Goal: Check status: Check status

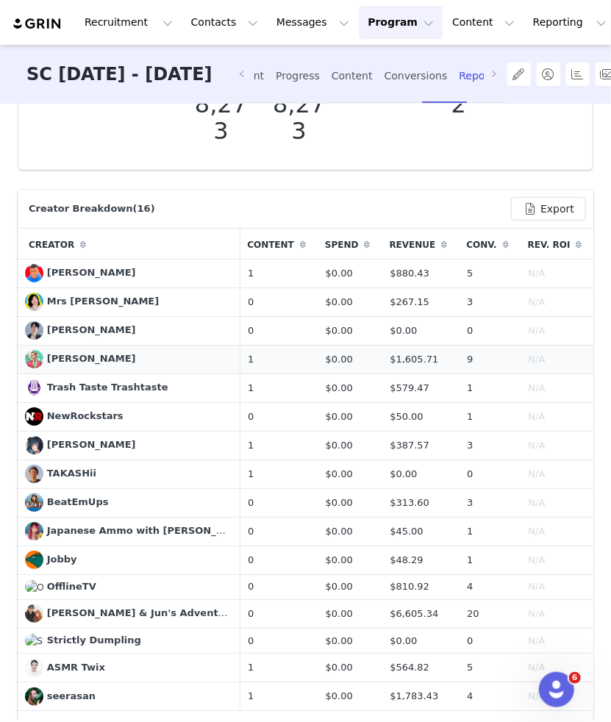
scroll to position [294, 0]
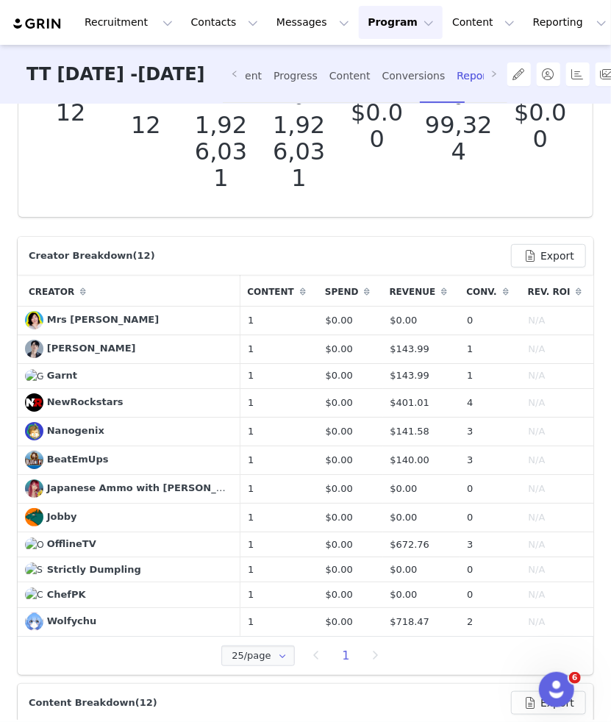
scroll to position [220, 0]
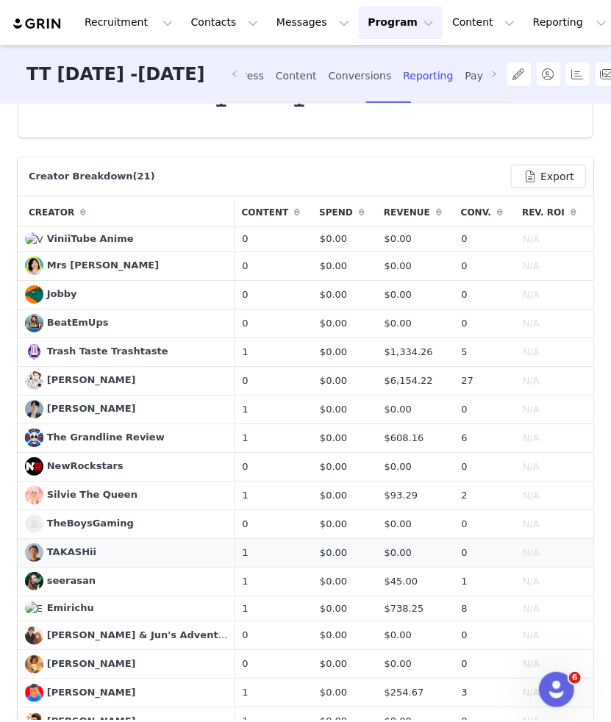
scroll to position [367, 0]
